Goal: Navigation & Orientation: Find specific page/section

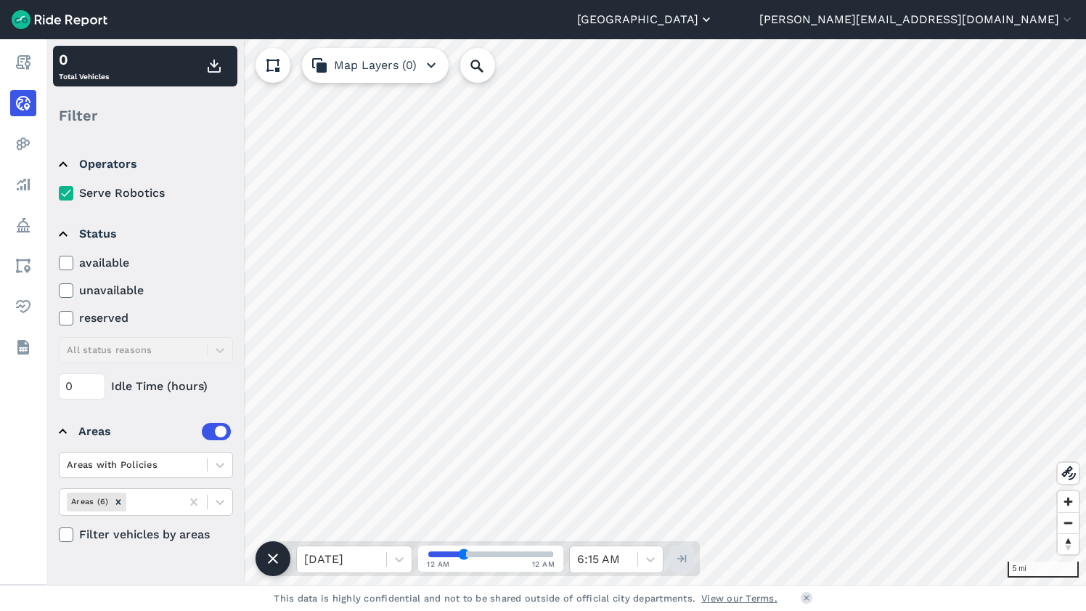
click at [714, 20] on button "[GEOGRAPHIC_DATA]" at bounding box center [645, 19] width 137 height 17
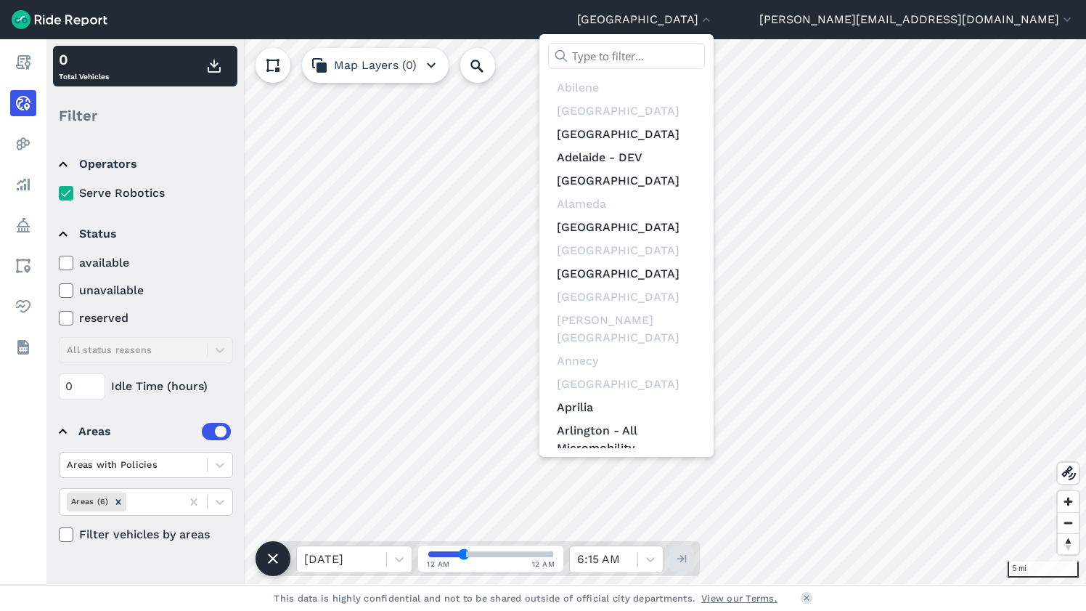
click at [705, 49] on input "text" at bounding box center [626, 56] width 157 height 26
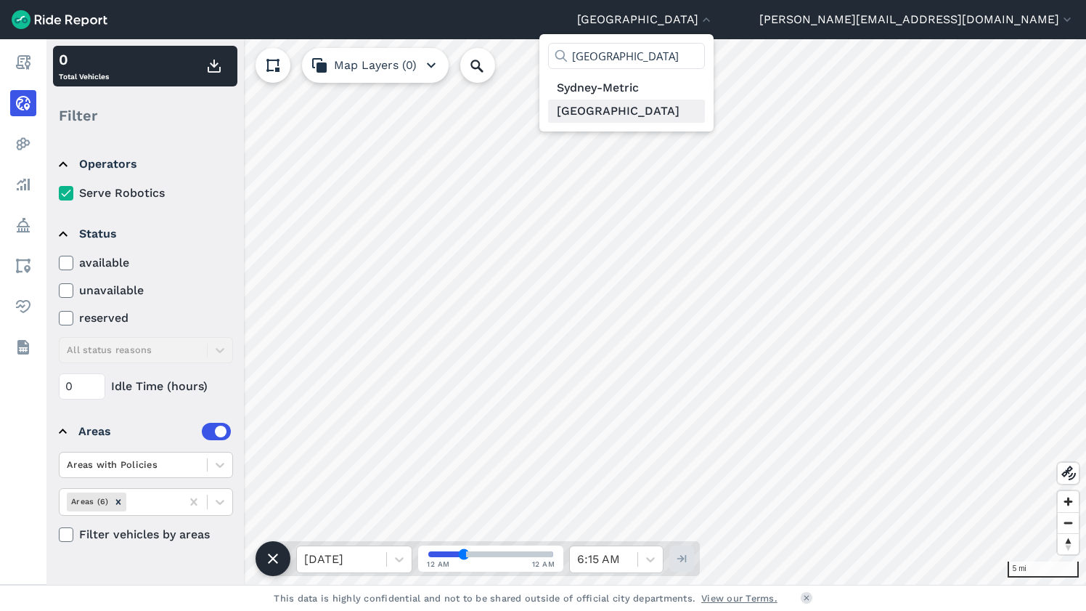
type input "[GEOGRAPHIC_DATA]"
click at [705, 115] on link "[GEOGRAPHIC_DATA]" at bounding box center [626, 110] width 157 height 23
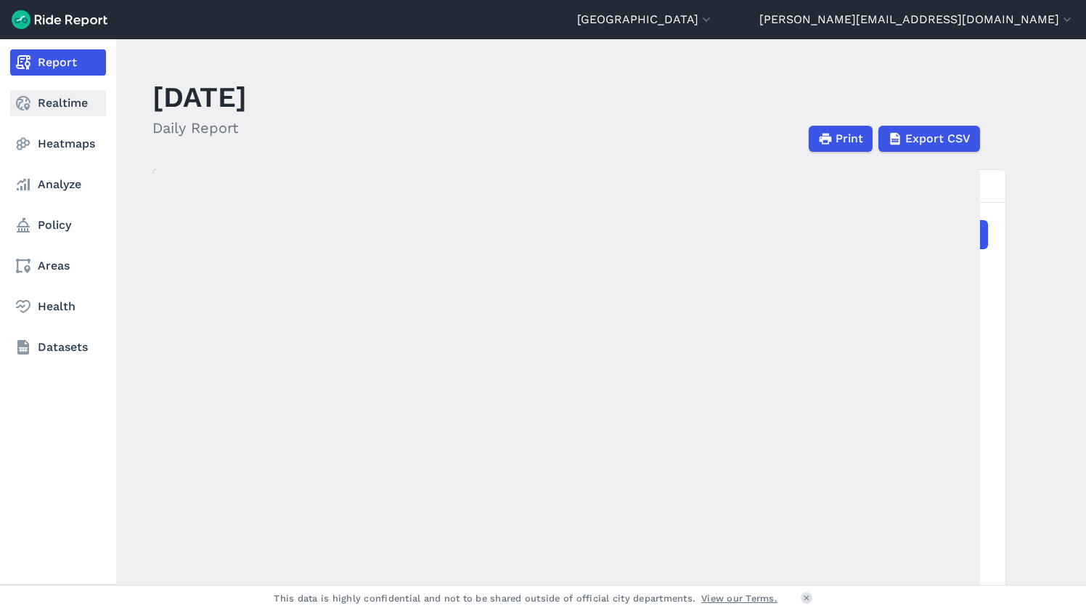
click at [65, 106] on link "Realtime" at bounding box center [58, 103] width 96 height 26
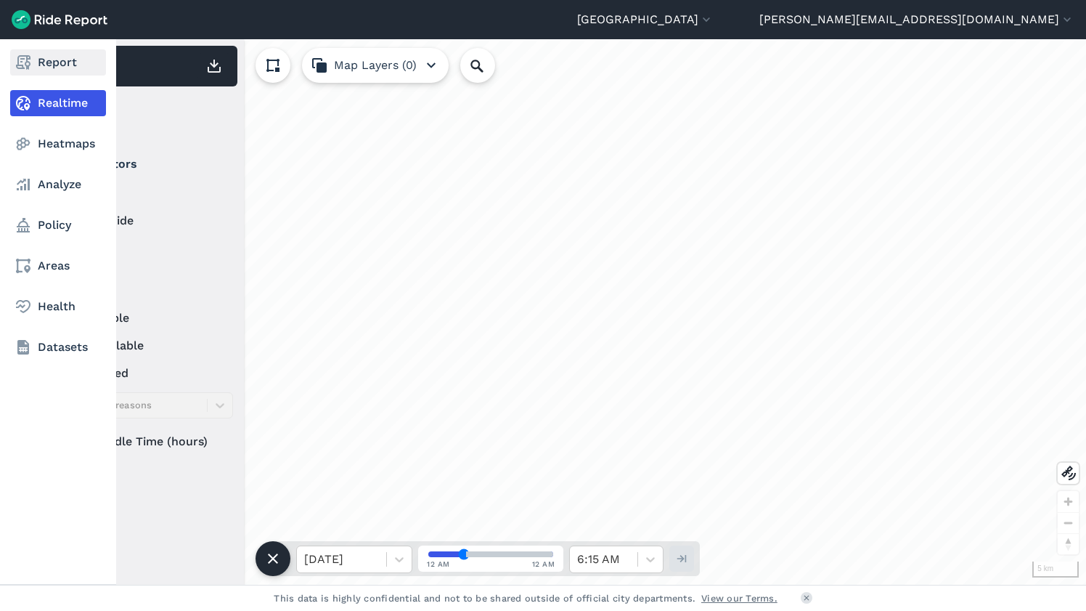
click at [65, 65] on link "Report" at bounding box center [58, 62] width 96 height 26
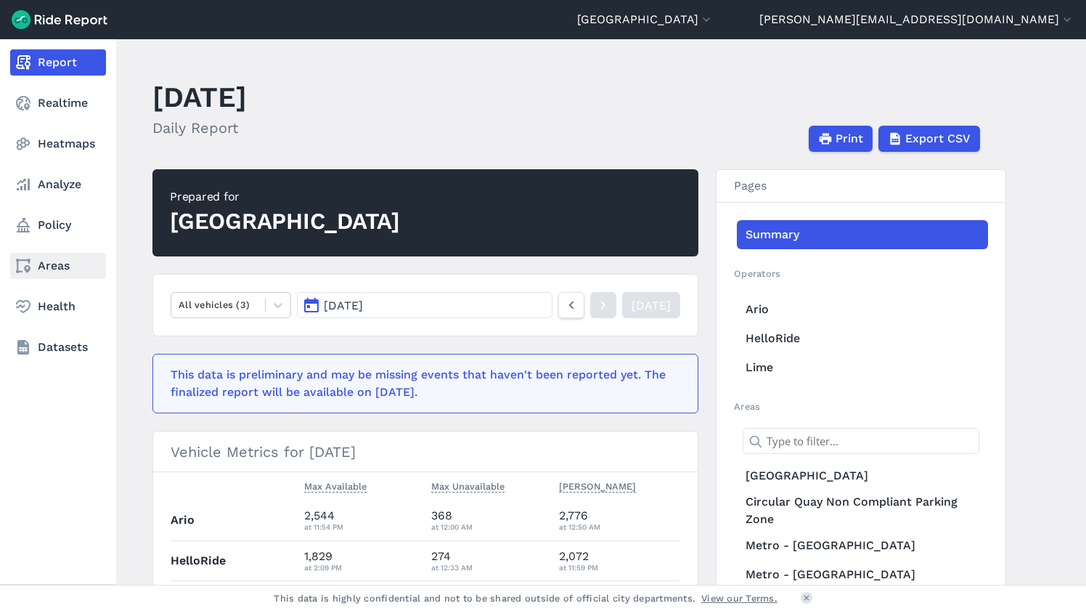
click at [57, 265] on link "Areas" at bounding box center [58, 266] width 96 height 26
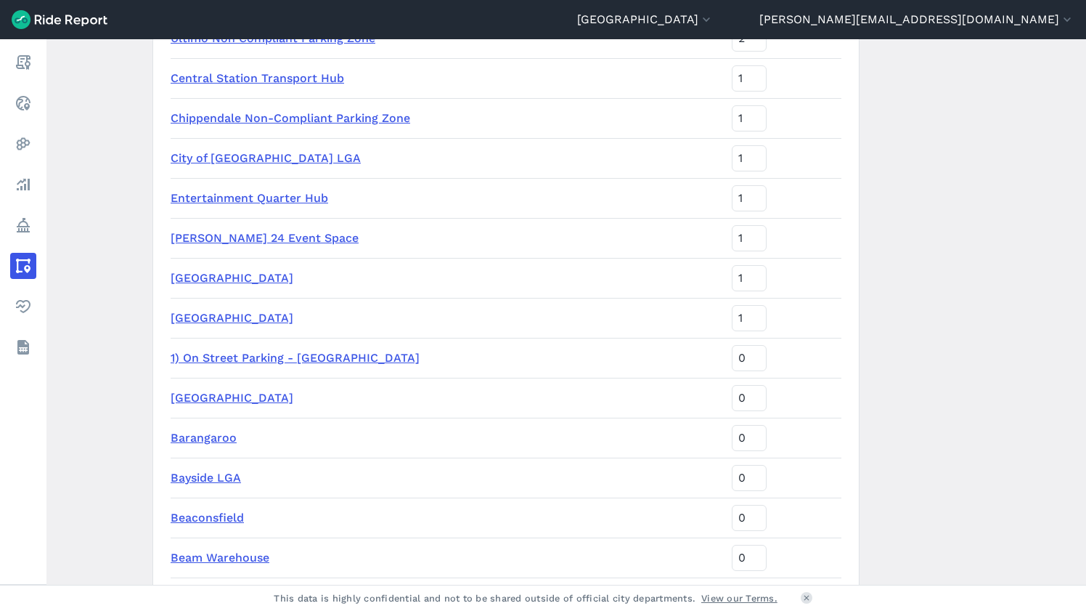
scroll to position [427, 0]
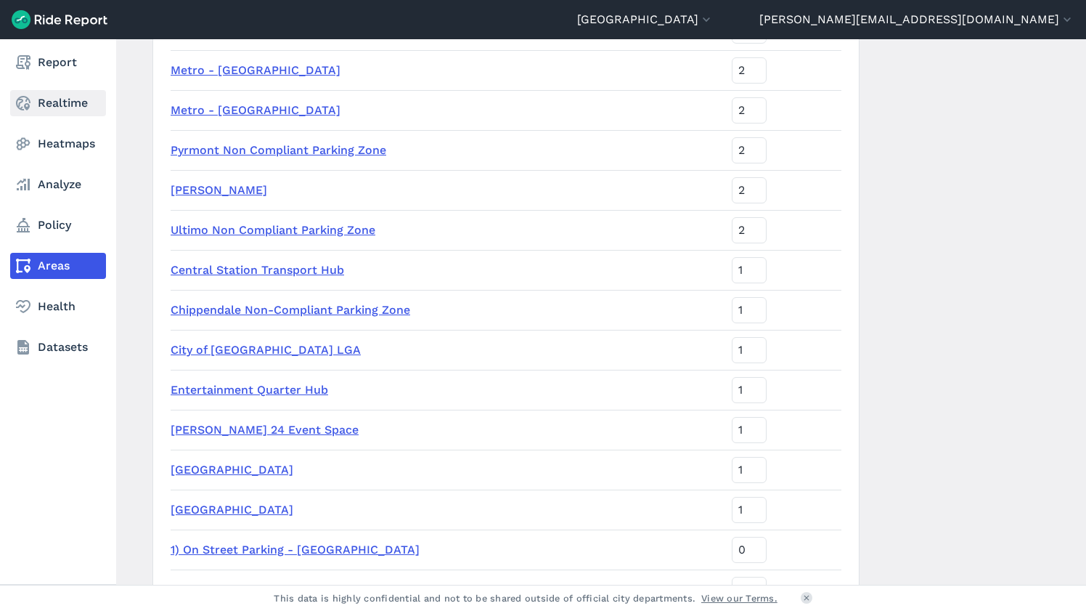
click at [37, 108] on link "Realtime" at bounding box center [58, 103] width 96 height 26
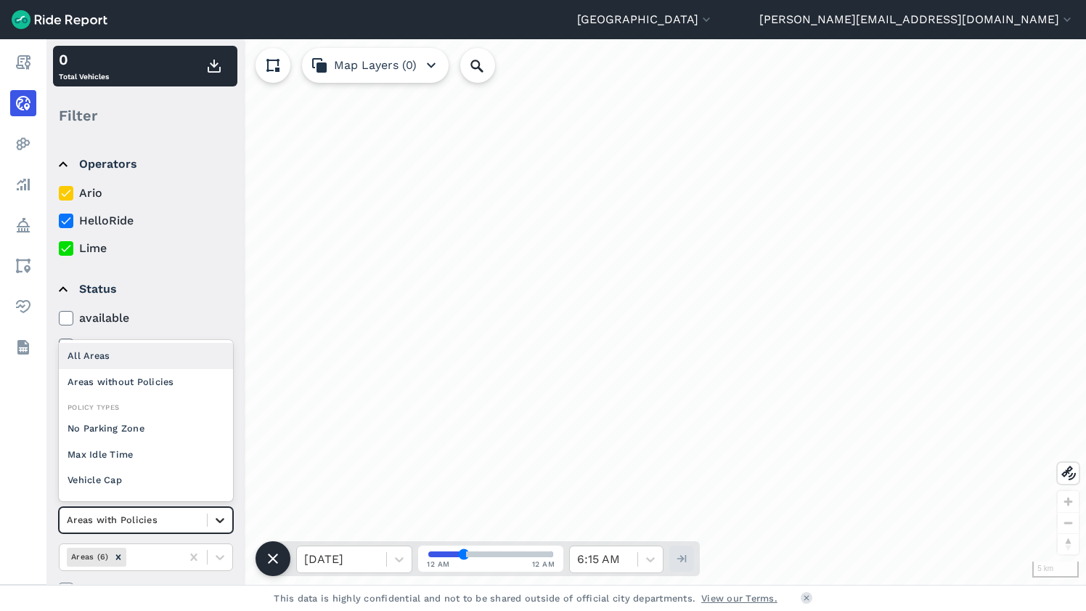
click at [215, 524] on icon at bounding box center [220, 520] width 15 height 15
click at [114, 354] on div "All Areas" at bounding box center [146, 355] width 174 height 25
